Goal: Browse casually: Explore the website without a specific task or goal

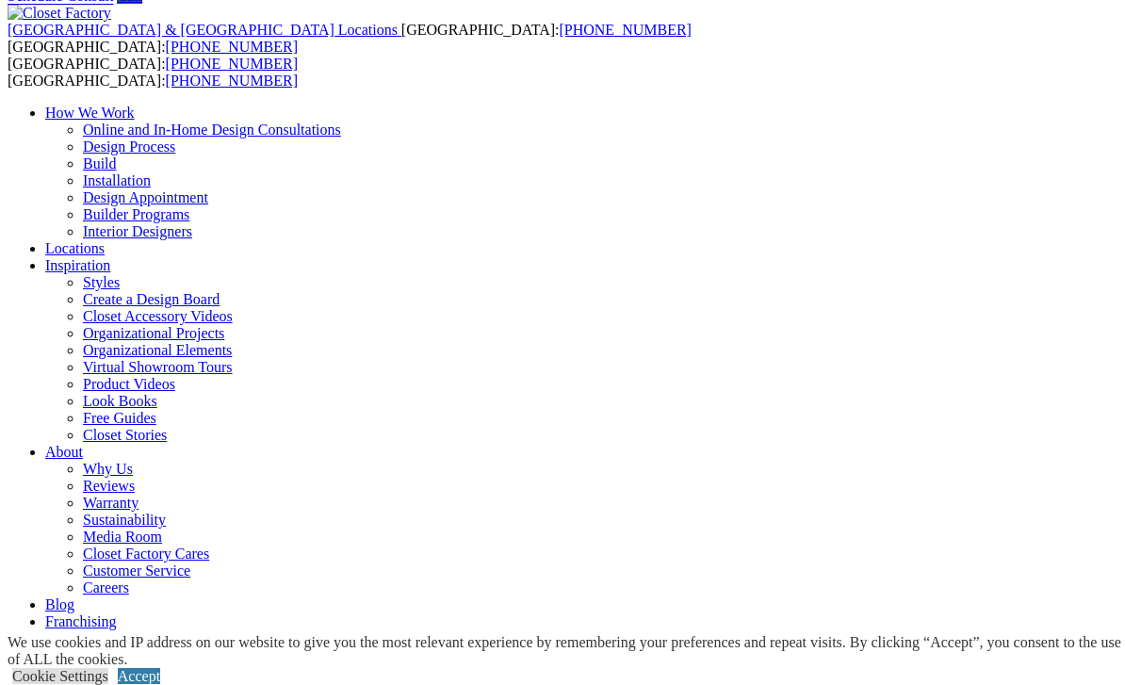
scroll to position [81, 0]
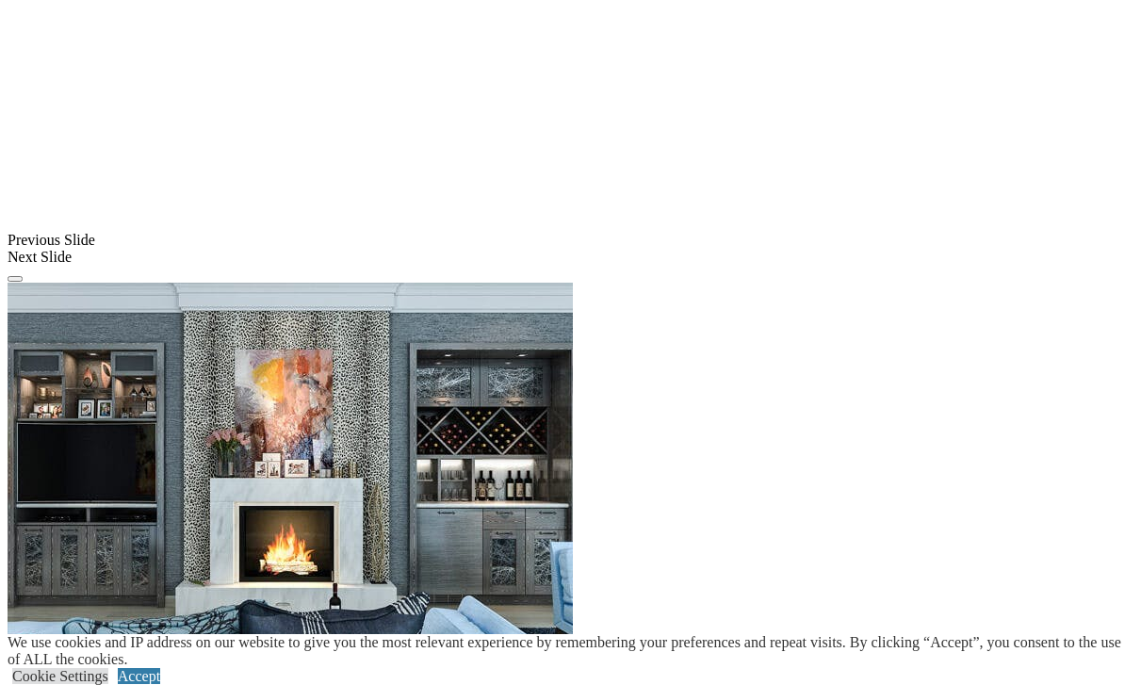
scroll to position [1502, 0]
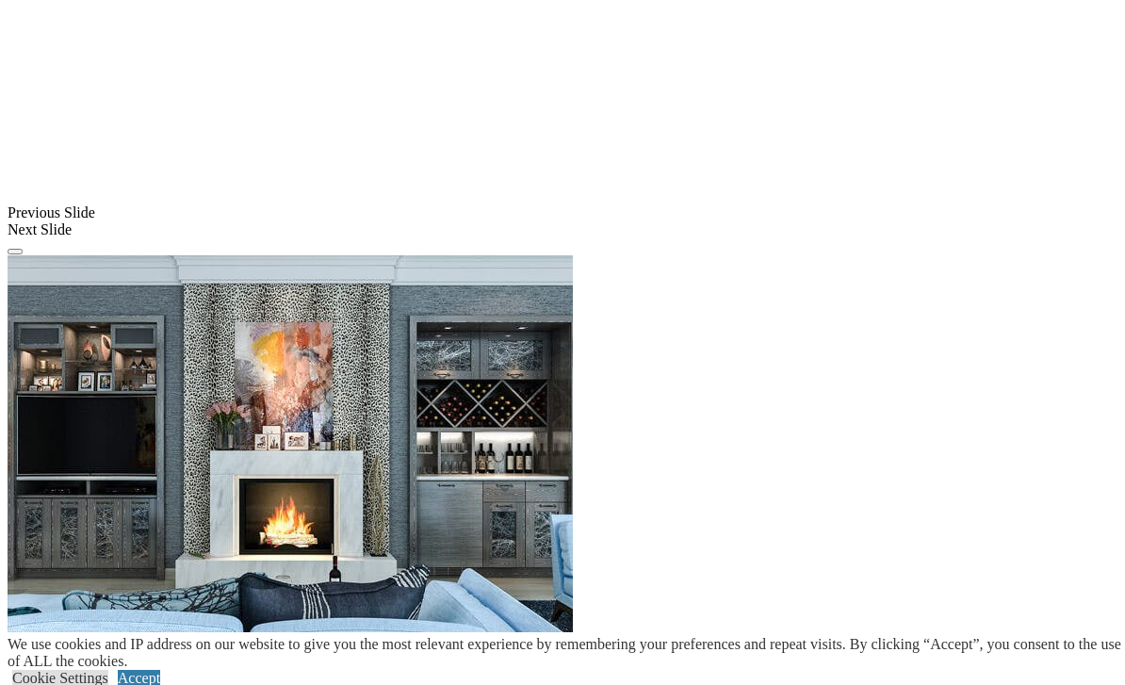
scroll to position [1491, 0]
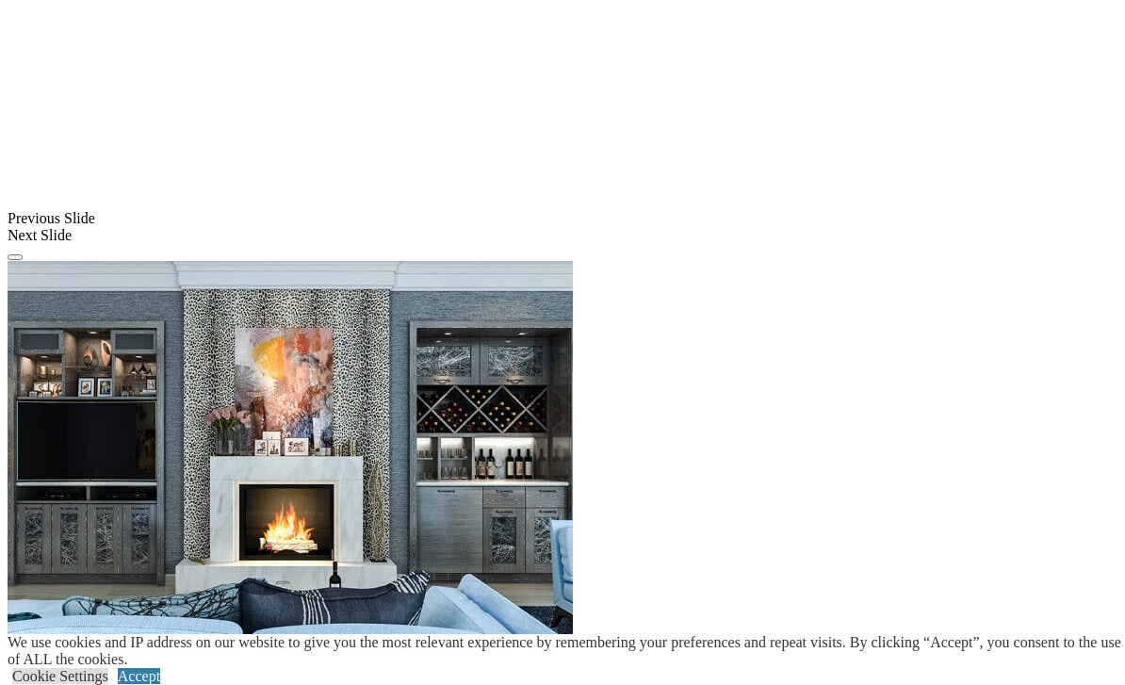
scroll to position [1493, 0]
